Goal: Task Accomplishment & Management: Manage account settings

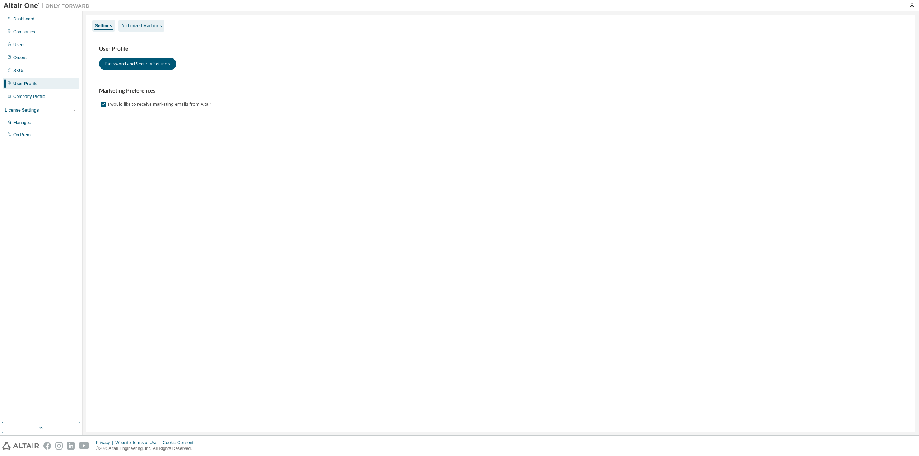
click at [145, 28] on div "Authorized Machines" at bounding box center [141, 26] width 40 height 6
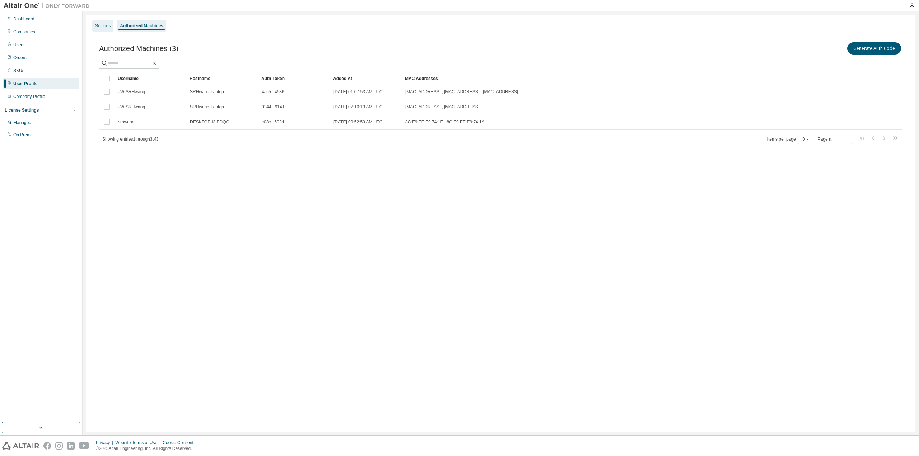
click at [105, 28] on div "Settings" at bounding box center [102, 26] width 15 height 6
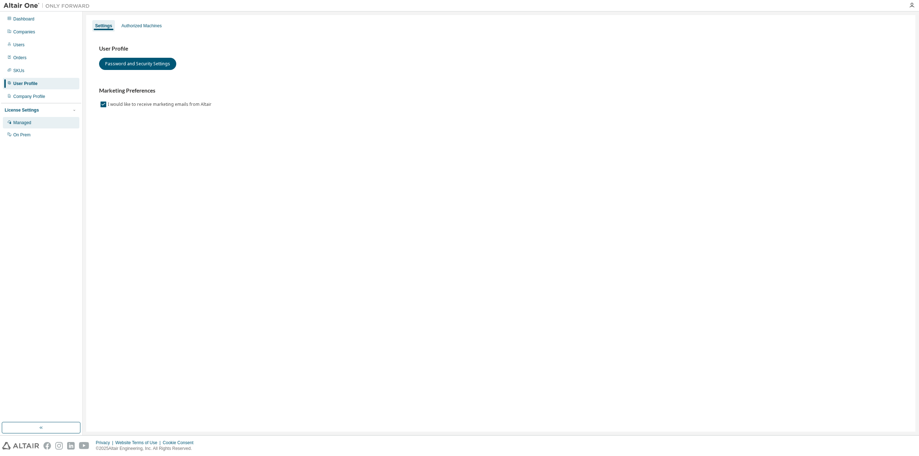
click at [36, 124] on div "Managed" at bounding box center [41, 122] width 76 height 11
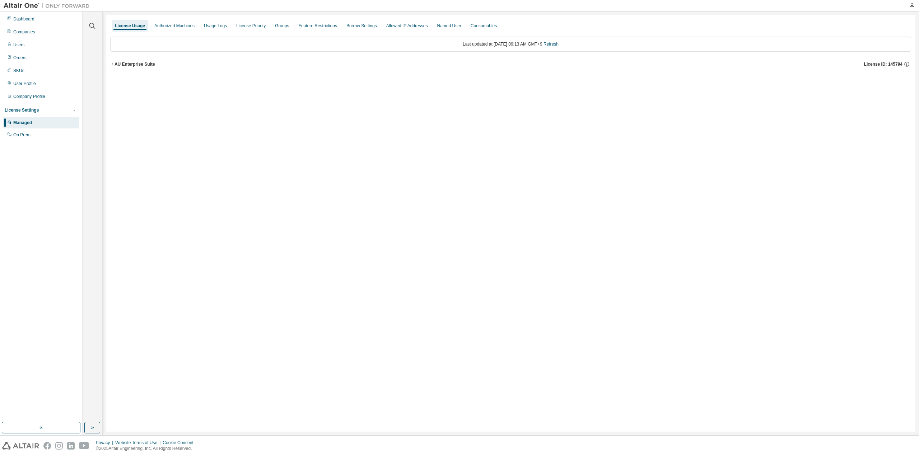
click at [116, 64] on div "AU Enterprise Suite" at bounding box center [135, 64] width 41 height 6
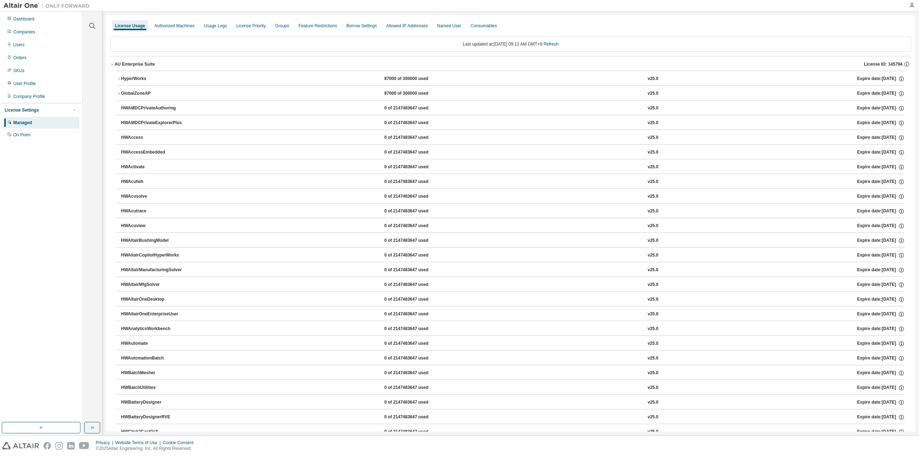
click at [113, 66] on button "AU Enterprise Suite License ID: 145794" at bounding box center [510, 64] width 801 height 16
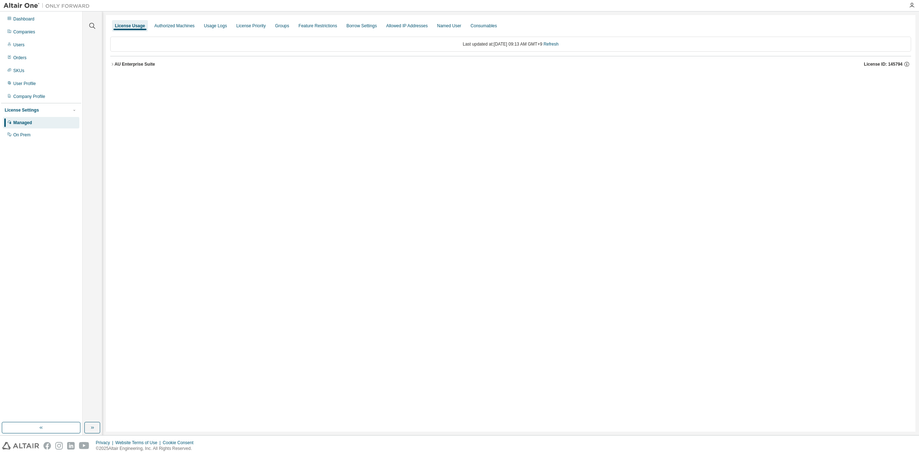
click at [111, 66] on button "AU Enterprise Suite License ID: 145794" at bounding box center [510, 64] width 801 height 16
